Goal: Task Accomplishment & Management: Manage account settings

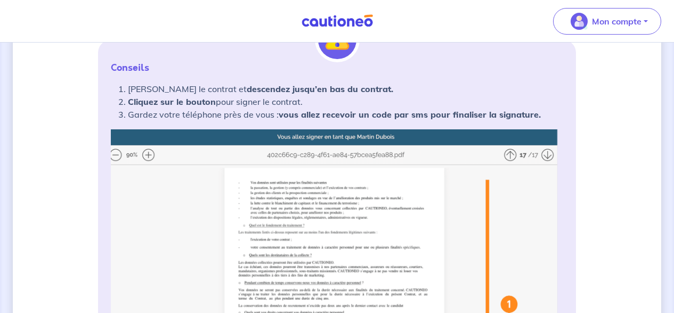
scroll to position [182, 0]
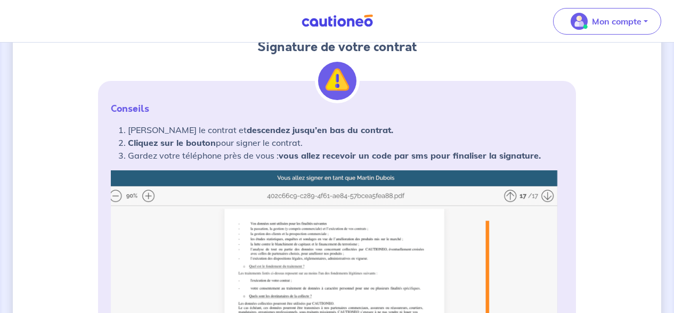
scroll to position [206, 0]
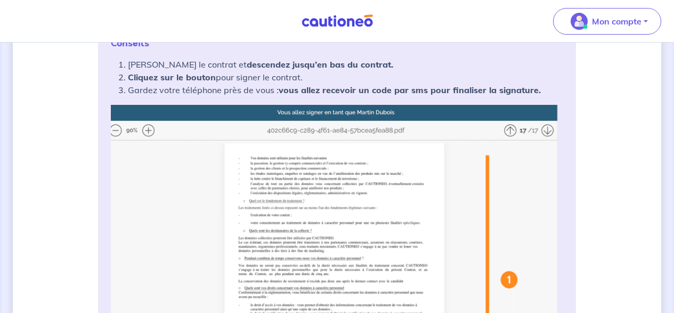
click at [514, 128] on img at bounding box center [337, 302] width 452 height 394
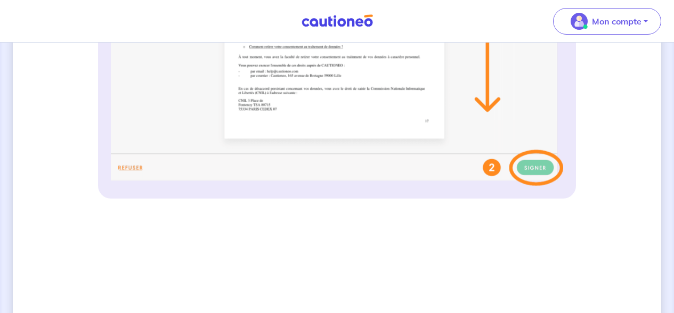
scroll to position [714, 0]
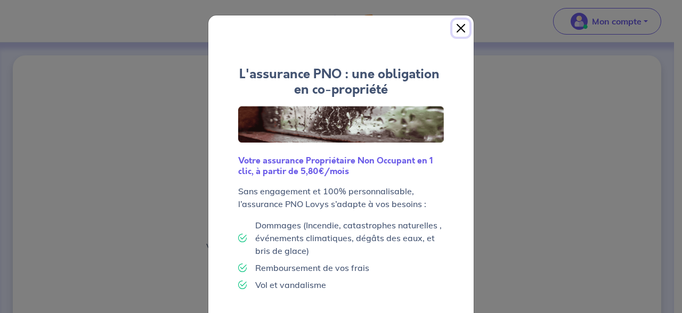
click at [463, 31] on button "Close" at bounding box center [460, 28] width 17 height 17
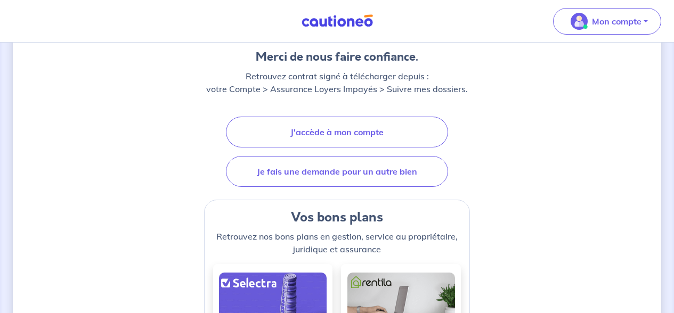
scroll to position [157, 0]
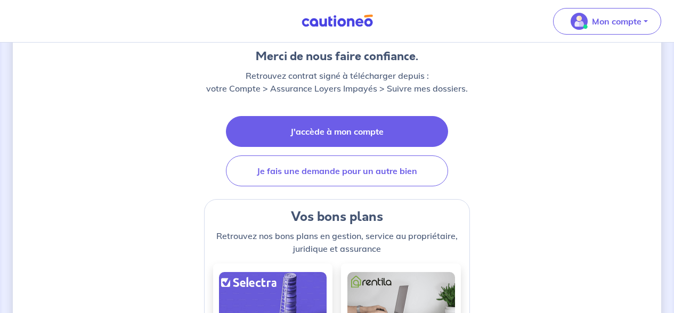
click at [322, 125] on link "J'accède à mon compte" at bounding box center [337, 131] width 222 height 31
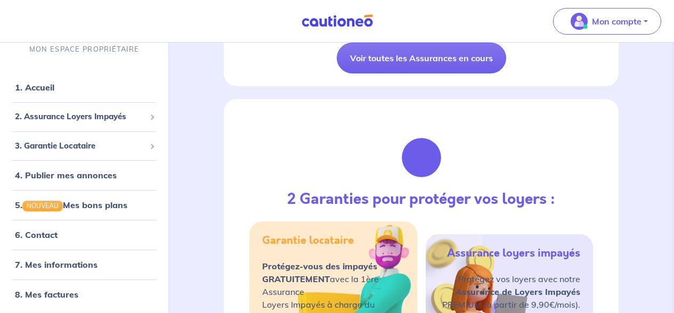
scroll to position [320, 0]
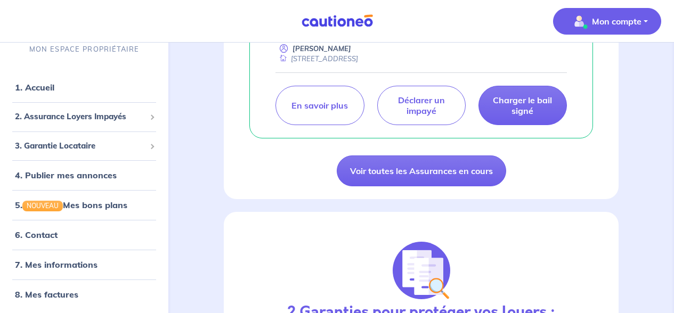
click at [622, 27] on p "Mon compte" at bounding box center [617, 21] width 50 height 13
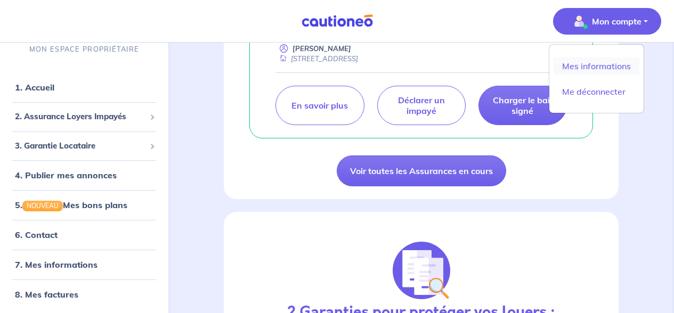
click at [601, 66] on link "Mes informations" at bounding box center [597, 66] width 86 height 17
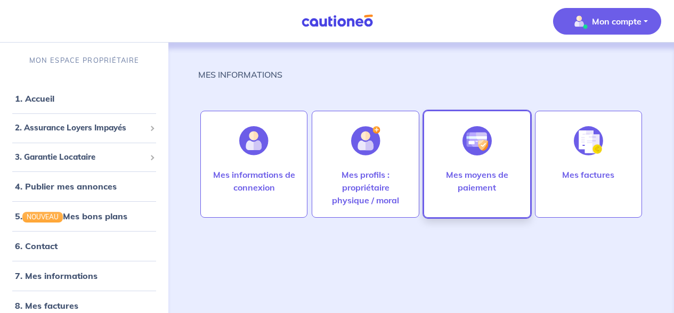
click at [493, 172] on p "Mes moyens de paiement" at bounding box center [477, 181] width 85 height 26
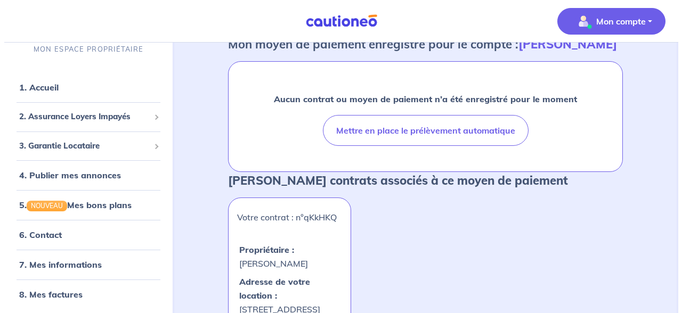
scroll to position [66, 0]
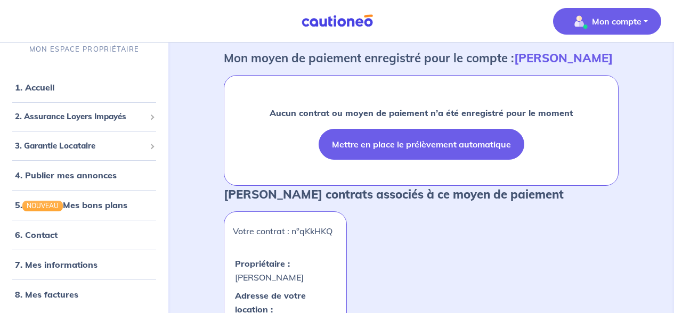
click at [420, 148] on button "Mettre en place le prélèvement automatique" at bounding box center [422, 144] width 206 height 31
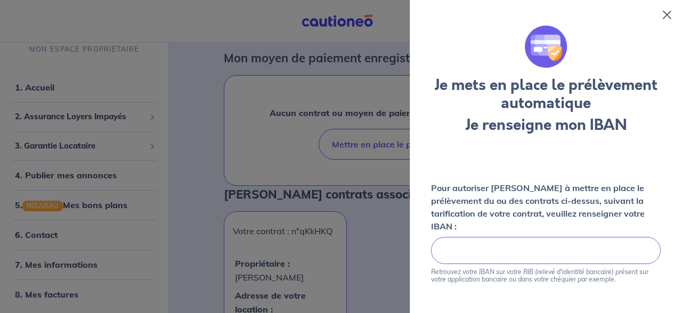
click at [663, 216] on div "Pour autoriser Cautioneo à mettre en place le prélèvement du ou des contrats ci…" at bounding box center [545, 318] width 247 height 341
click at [473, 159] on div "Pour autoriser Cautioneo à mettre en place le prélèvement du ou des contrats ci…" at bounding box center [545, 318] width 247 height 341
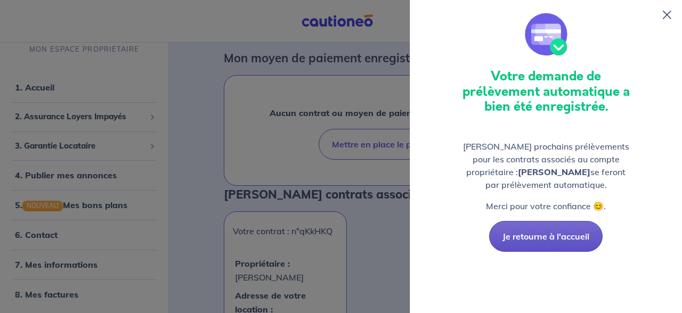
click at [566, 237] on button "Je retourne à l'accueil" at bounding box center [545, 236] width 113 height 31
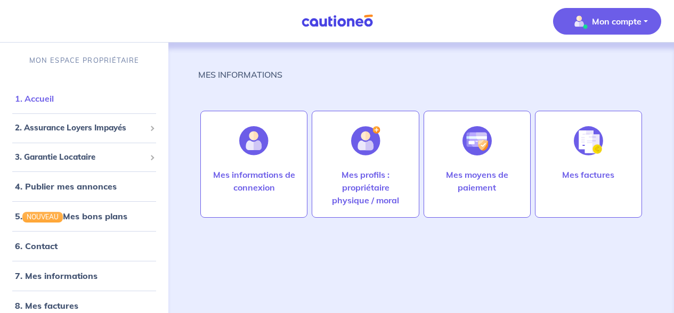
click at [17, 98] on link "1. Accueil" at bounding box center [34, 98] width 39 height 11
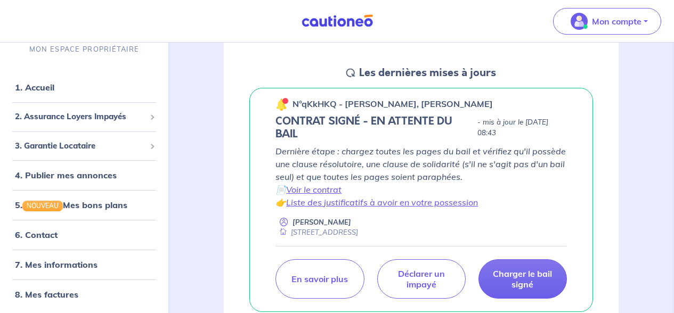
scroll to position [204, 0]
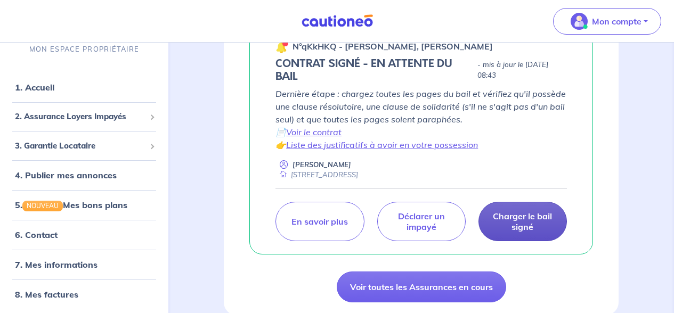
click at [512, 223] on p "Charger le bail signé" at bounding box center [523, 221] width 62 height 21
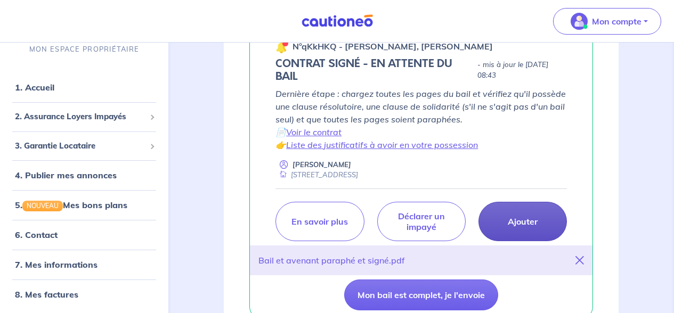
scroll to position [284, 0]
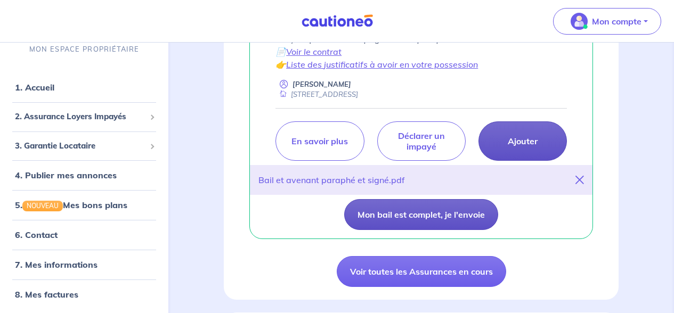
click at [463, 217] on button "Mon bail est complet, je l'envoie" at bounding box center [421, 214] width 154 height 31
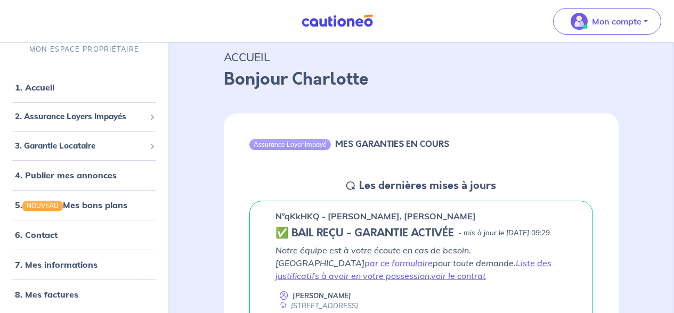
scroll to position [171, 0]
